Goal: Entertainment & Leisure: Browse casually

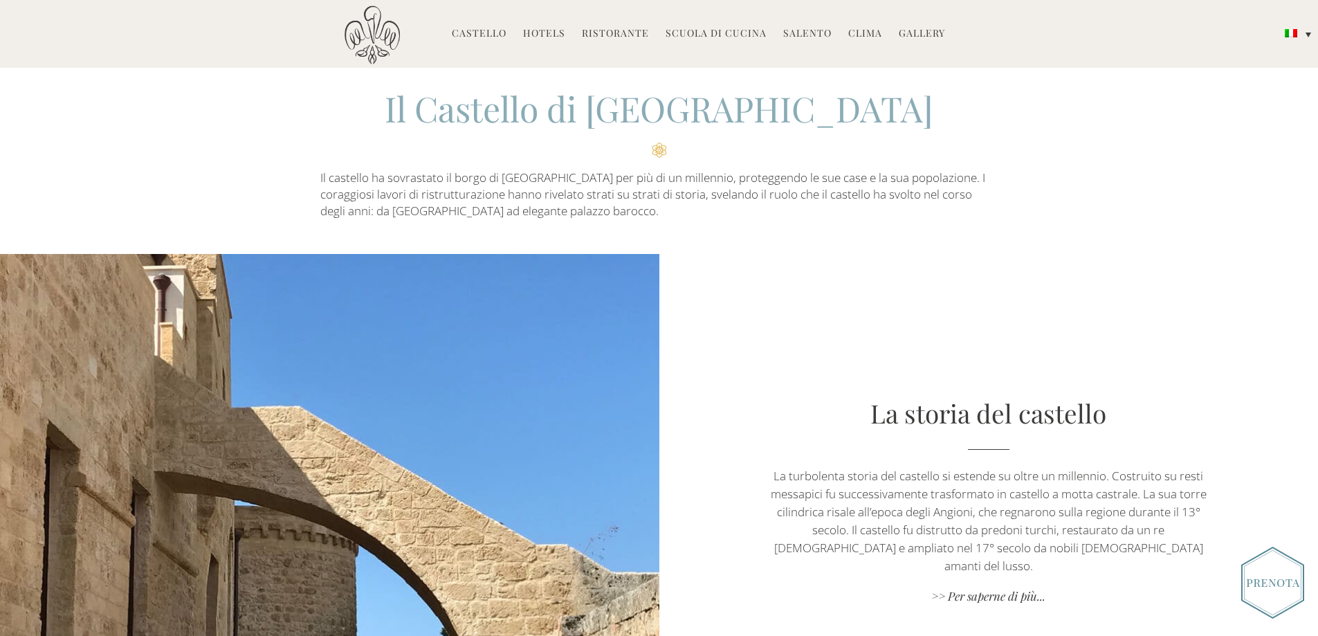
scroll to position [346, 0]
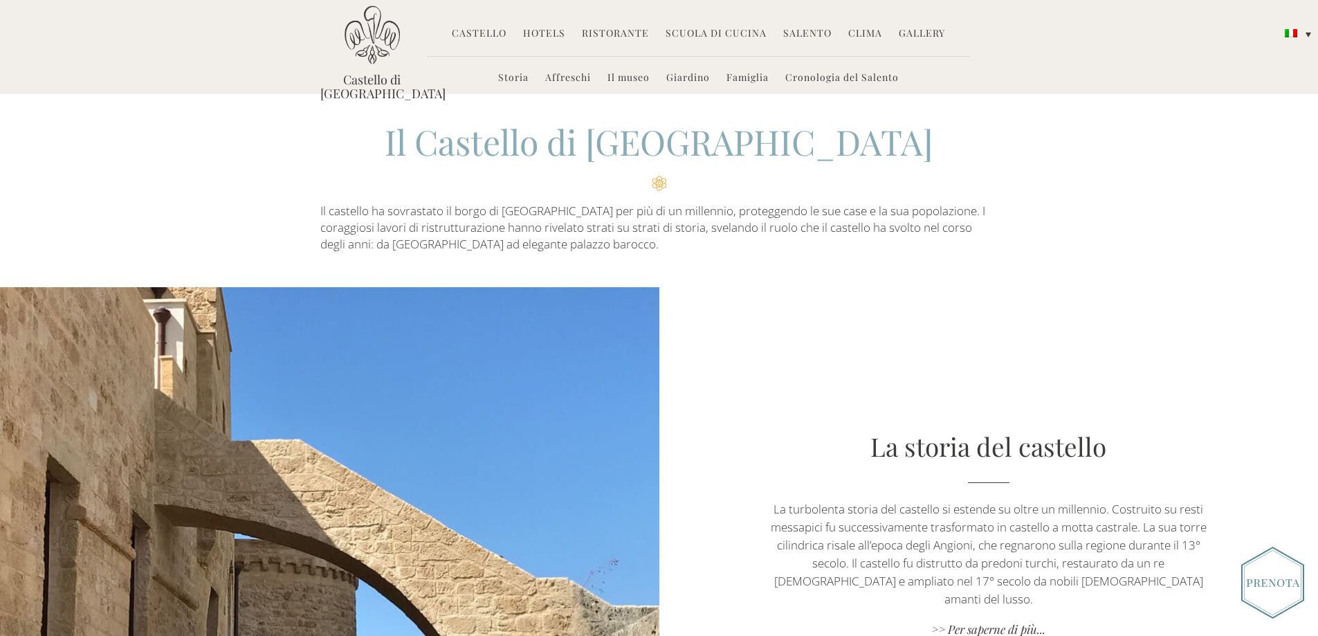
click at [916, 28] on link "Gallery" at bounding box center [922, 34] width 46 height 16
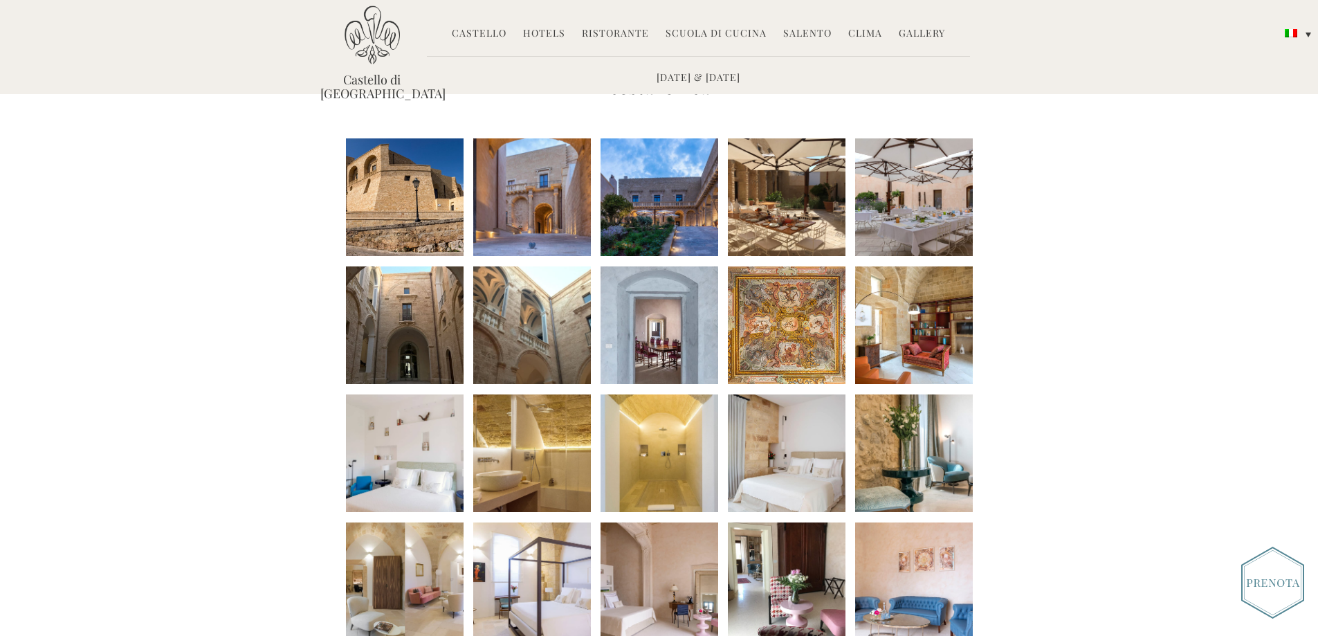
scroll to position [138, 0]
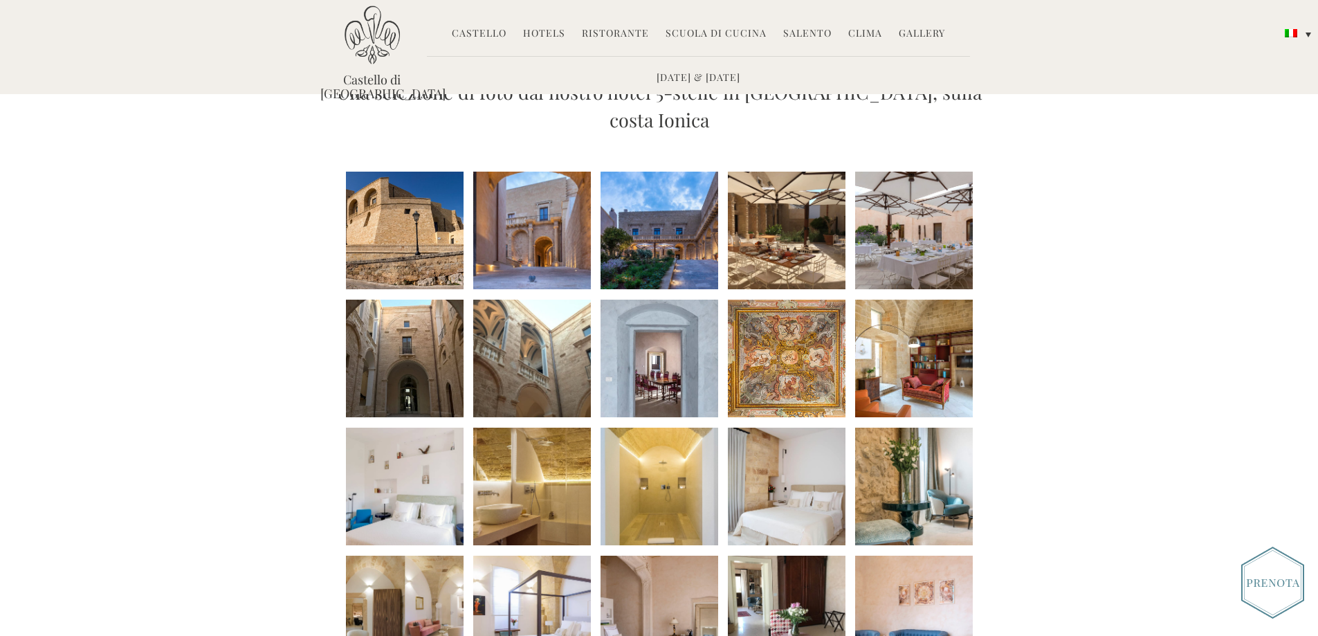
click at [534, 336] on li at bounding box center [532, 359] width 118 height 118
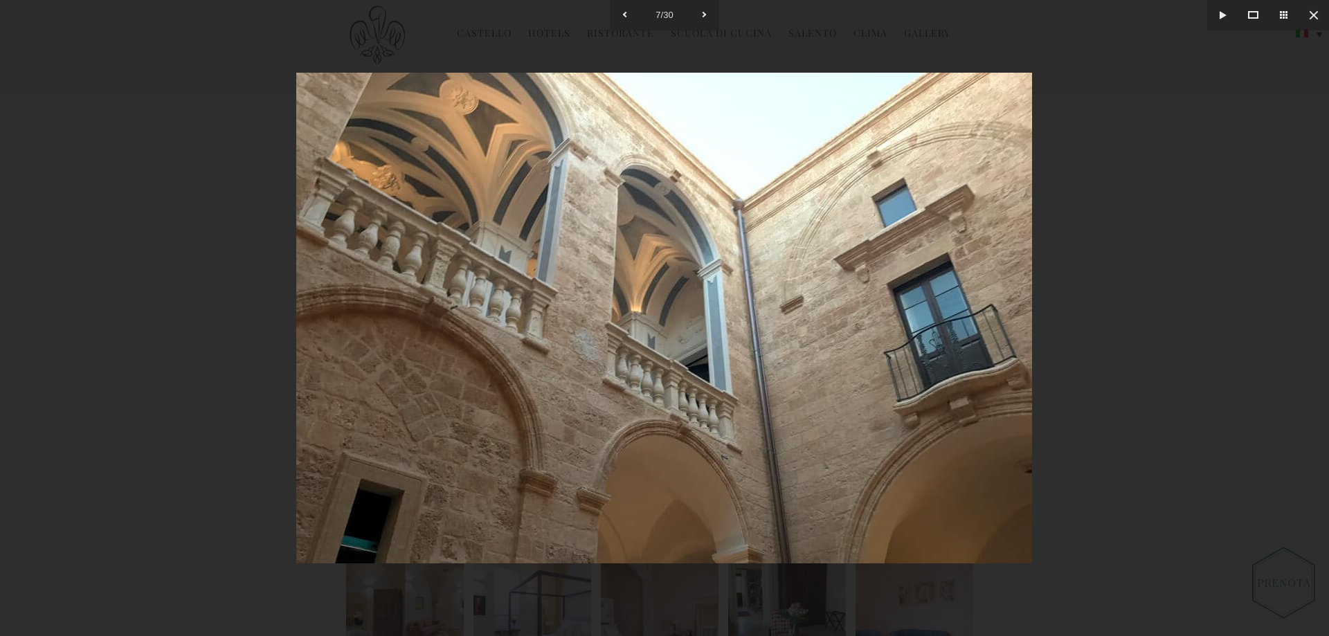
click at [1129, 317] on div at bounding box center [664, 318] width 1329 height 636
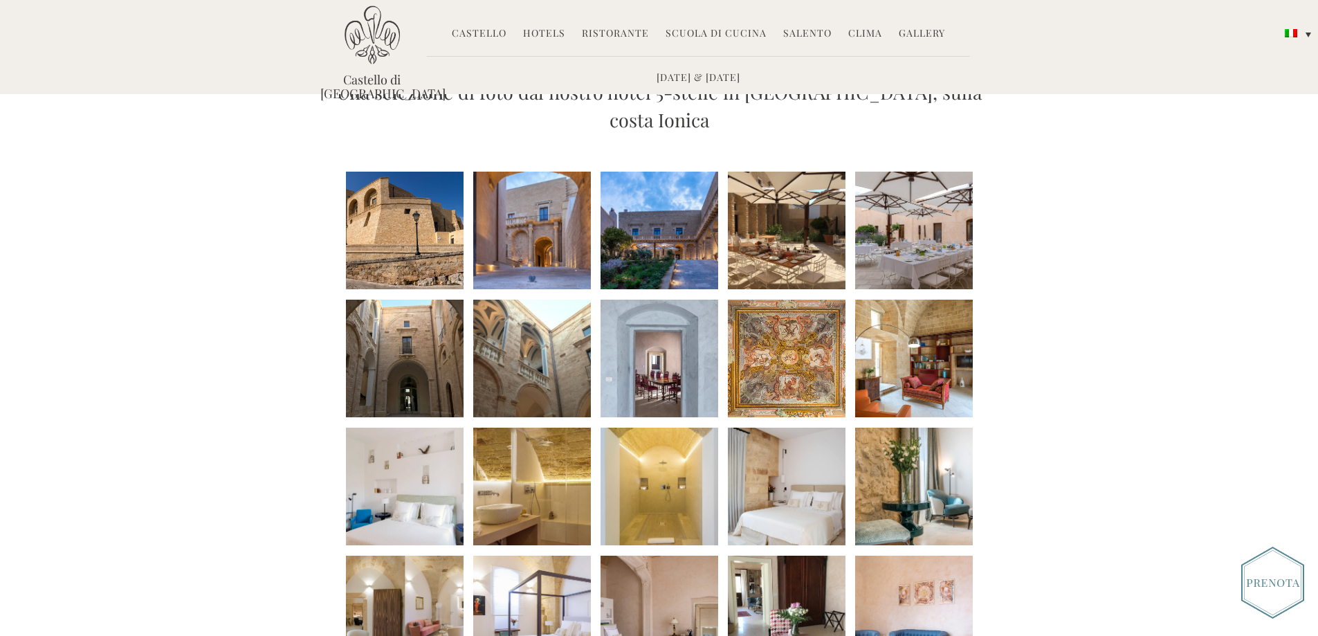
click at [547, 218] on li at bounding box center [532, 231] width 118 height 118
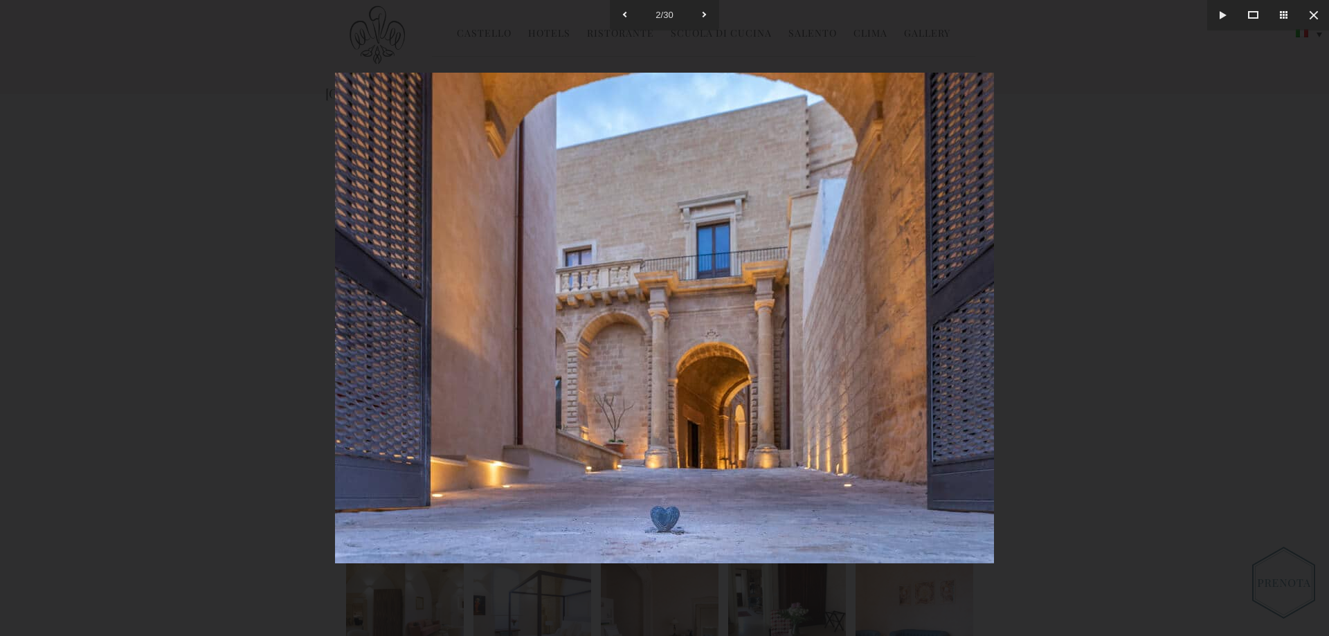
click at [1086, 311] on div at bounding box center [664, 318] width 1329 height 636
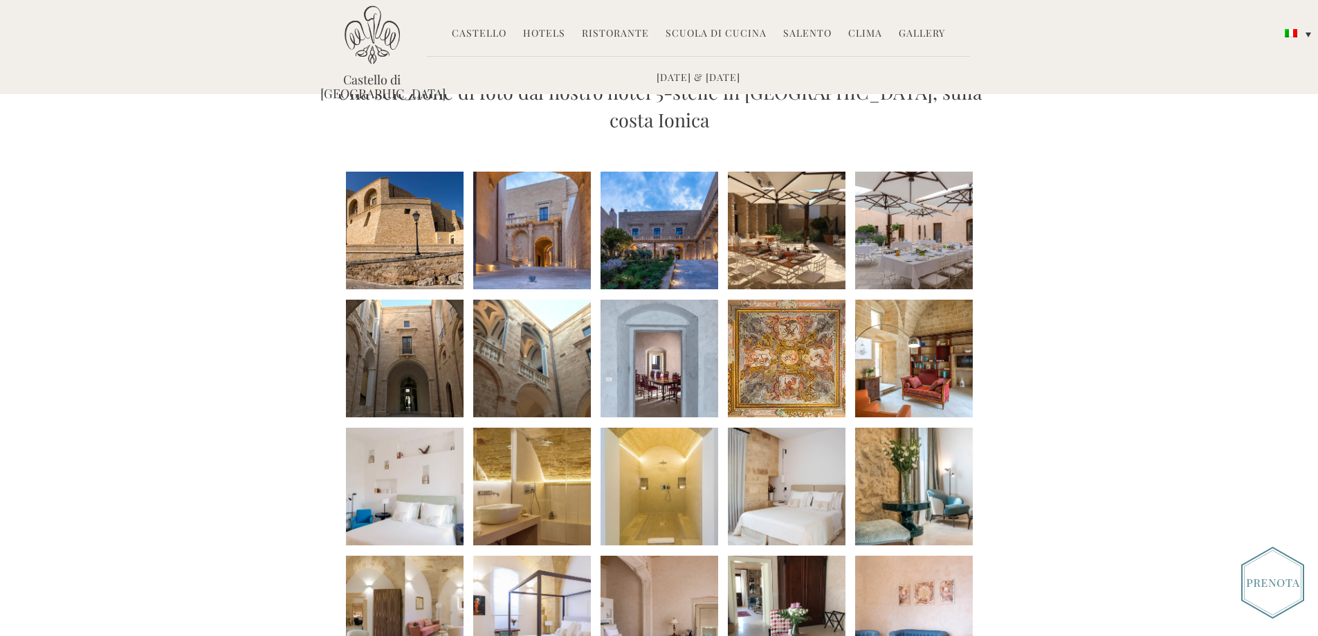
click at [816, 306] on li at bounding box center [787, 359] width 118 height 118
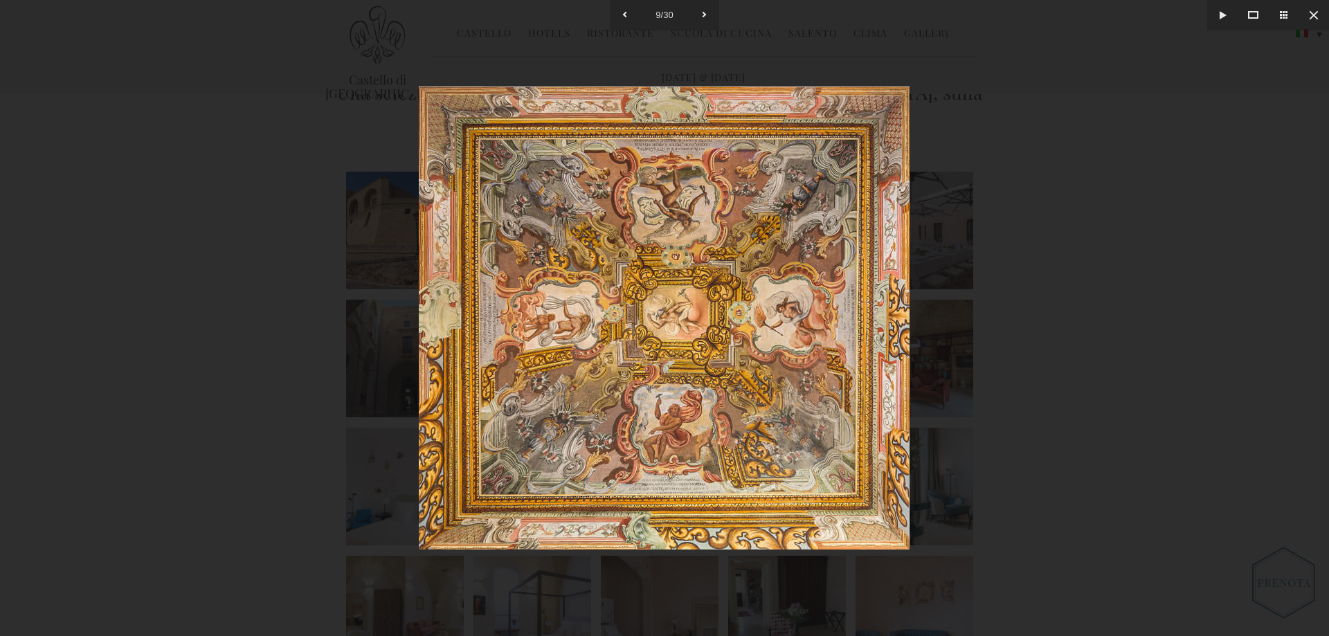
click at [1130, 296] on div at bounding box center [664, 318] width 1329 height 636
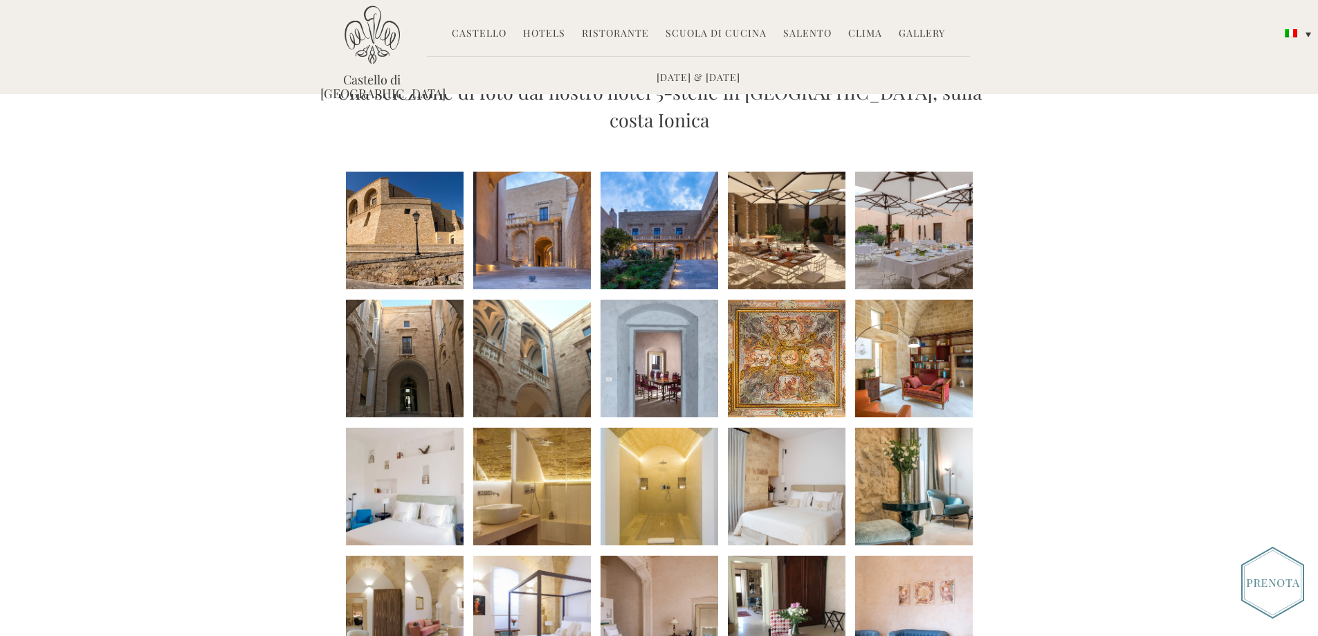
click at [929, 325] on li at bounding box center [914, 359] width 118 height 118
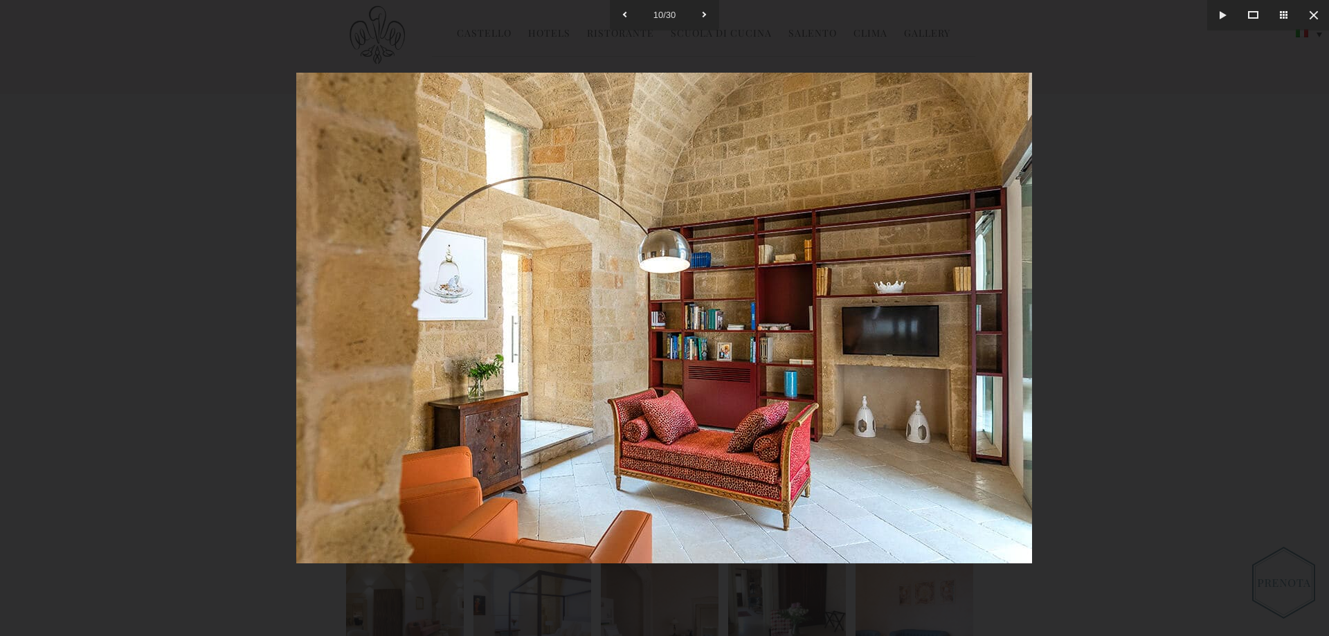
click at [1130, 326] on div at bounding box center [664, 318] width 1329 height 636
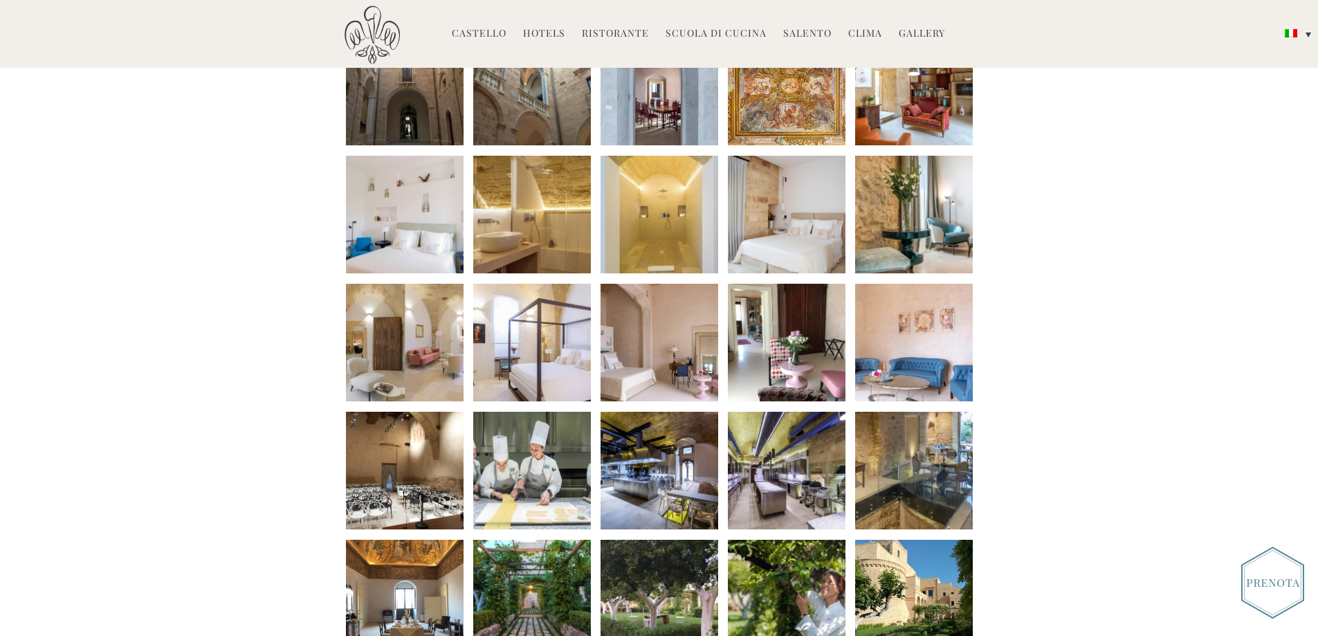
scroll to position [415, 0]
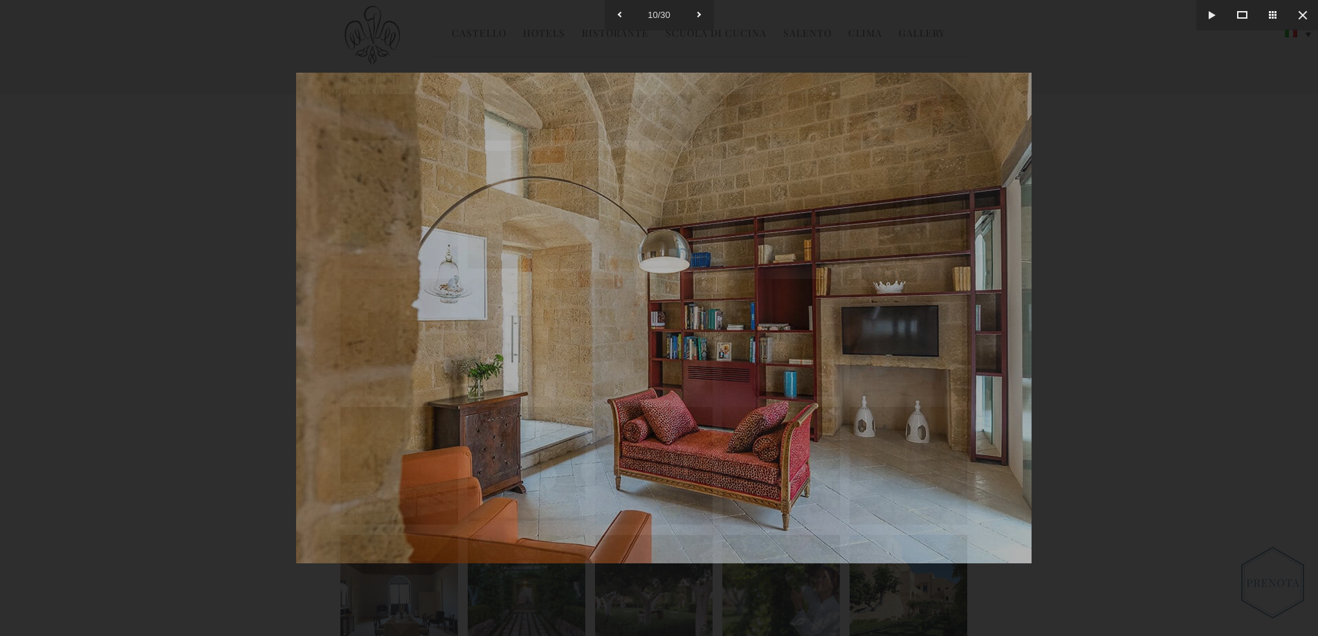
scroll to position [138, 0]
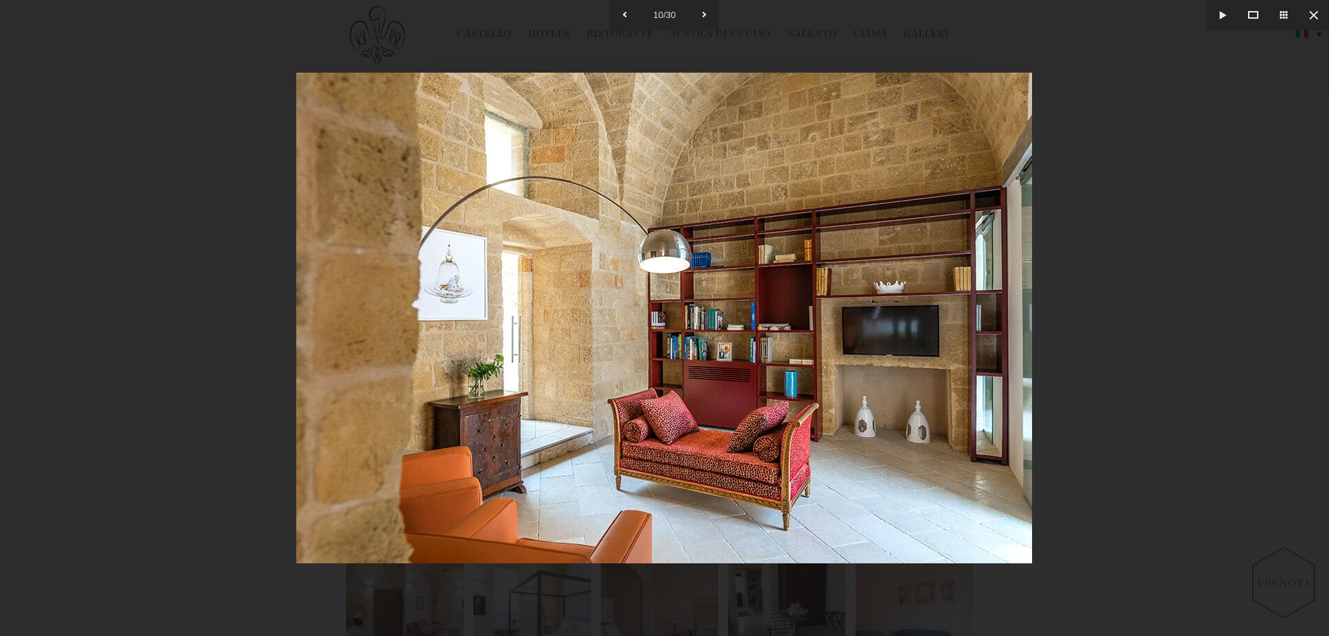
click at [1210, 224] on div at bounding box center [664, 318] width 1329 height 636
